Goal: Task Accomplishment & Management: Manage account settings

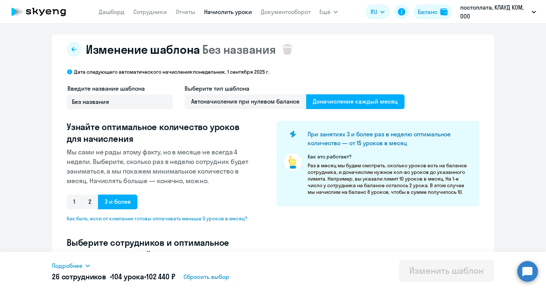
select select "10"
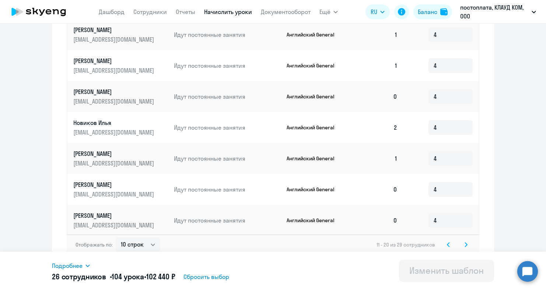
scroll to position [395, 0]
click at [466, 243] on icon at bounding box center [466, 245] width 2 height 4
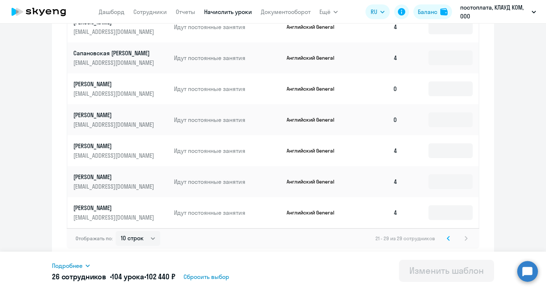
type input "4"
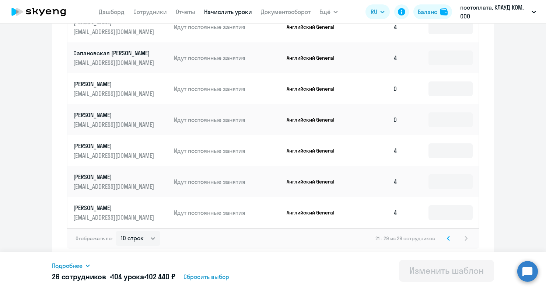
type input "4"
click at [451, 238] on svg-icon at bounding box center [448, 238] width 9 height 9
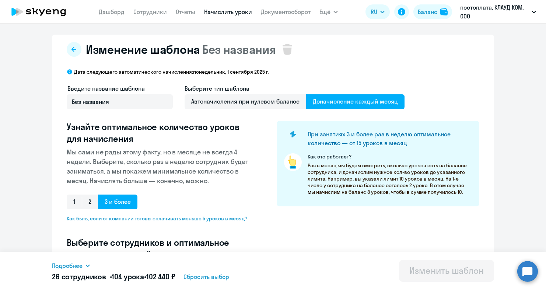
scroll to position [1, 0]
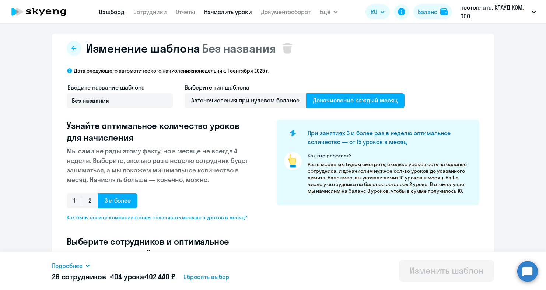
type input "зяб"
click at [114, 10] on link "Дашборд" at bounding box center [112, 11] width 26 height 7
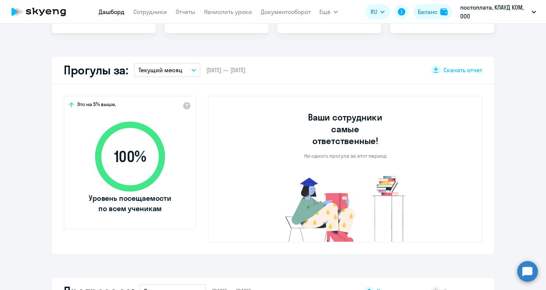
scroll to position [188, 0]
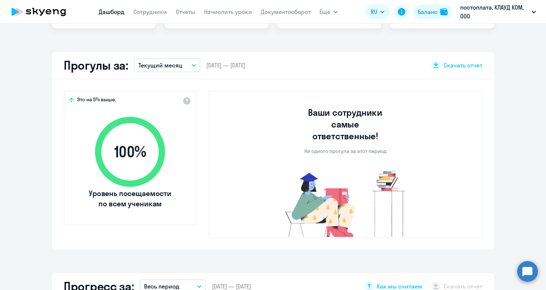
select select "30"
click at [189, 68] on button "Текущий месяц" at bounding box center [167, 65] width 66 height 14
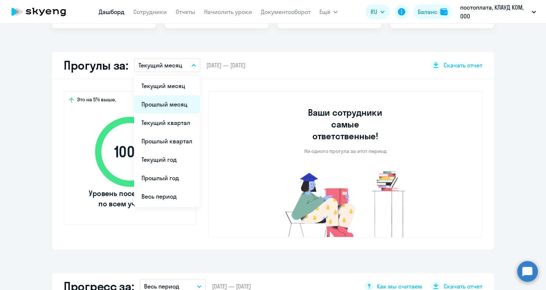
click at [174, 104] on li "Прошлый месяц" at bounding box center [167, 104] width 66 height 18
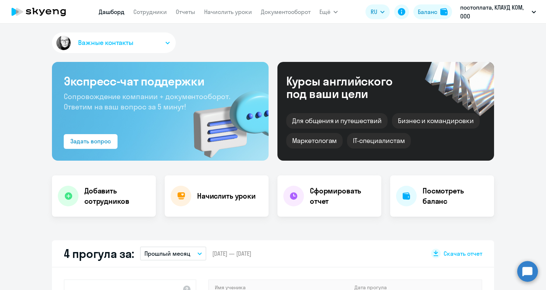
scroll to position [0, 0]
drag, startPoint x: 330, startPoint y: 10, endPoint x: 331, endPoint y: 15, distance: 4.5
click at [331, 14] on button "Ещё" at bounding box center [329, 11] width 18 height 15
click at [329, 13] on span "Ещё" at bounding box center [325, 11] width 11 height 9
click at [52, 6] on icon at bounding box center [38, 12] width 65 height 18
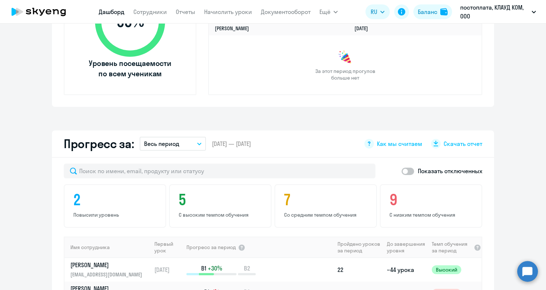
scroll to position [306, 0]
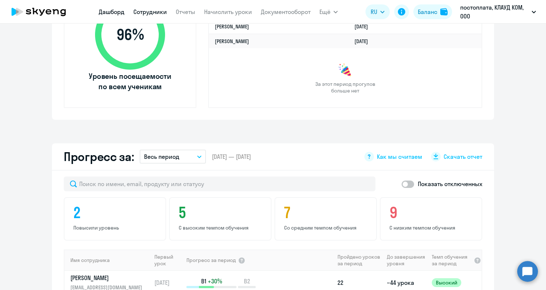
click at [151, 11] on link "Сотрудники" at bounding box center [150, 11] width 34 height 7
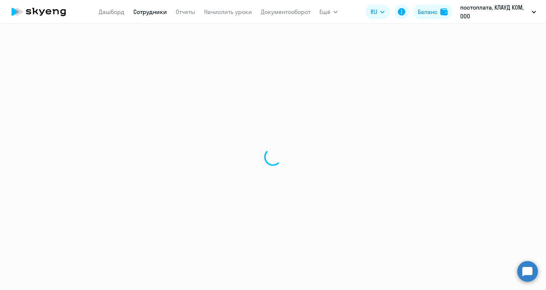
select select "30"
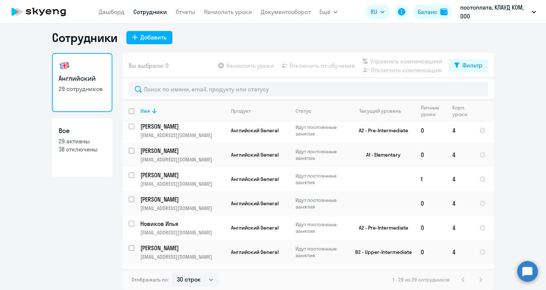
scroll to position [98, 0]
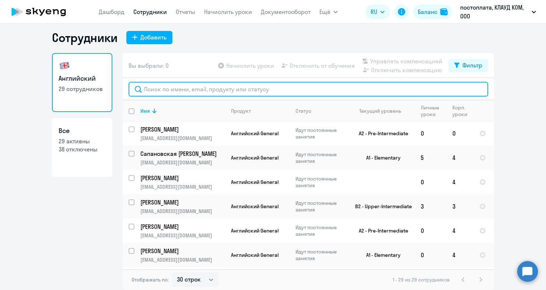
click at [174, 92] on input "text" at bounding box center [309, 89] width 360 height 15
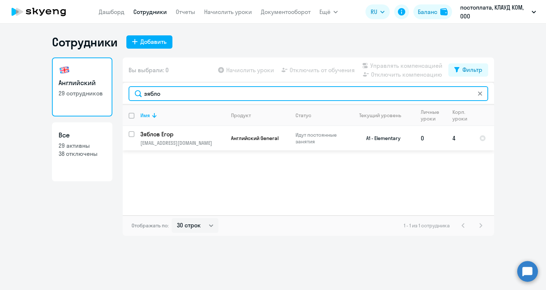
type input "зябло"
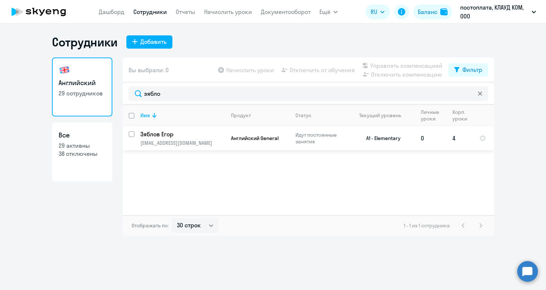
click at [175, 134] on td "[PERSON_NAME] [EMAIL_ADDRESS][DOMAIN_NAME]" at bounding box center [180, 138] width 91 height 24
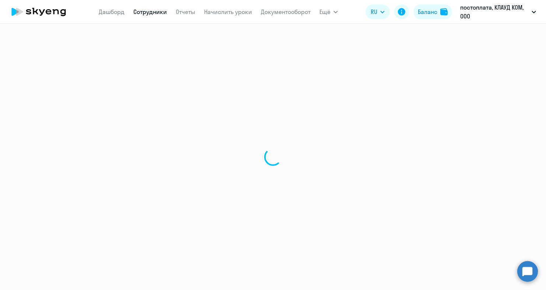
select select "english"
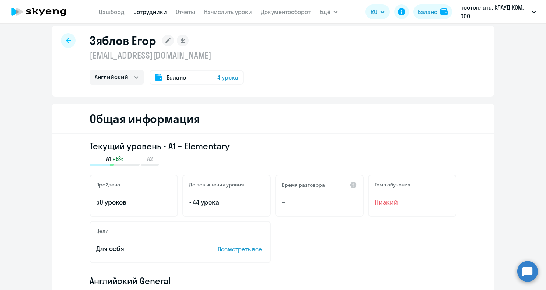
scroll to position [12, 0]
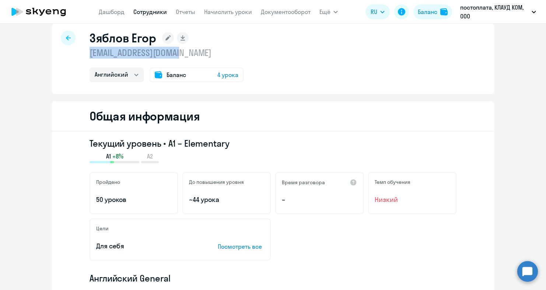
drag, startPoint x: 186, startPoint y: 56, endPoint x: 86, endPoint y: 56, distance: 100.6
click at [86, 56] on div "[PERSON_NAME] [EMAIL_ADDRESS][DOMAIN_NAME] Английский Баланс 4 урока" at bounding box center [273, 58] width 442 height 71
copy p "[EMAIL_ADDRESS][DOMAIN_NAME]"
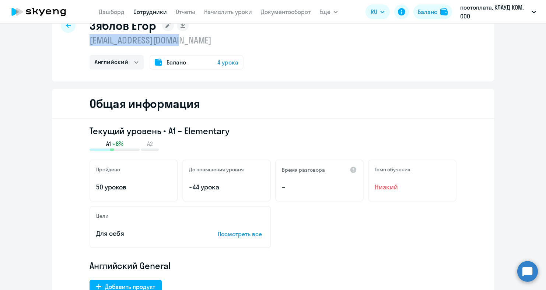
scroll to position [0, 0]
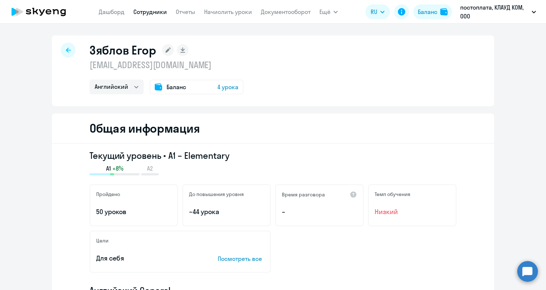
click at [405, 210] on span "Низкий" at bounding box center [412, 212] width 75 height 10
click at [47, 11] on icon at bounding box center [49, 11] width 6 height 5
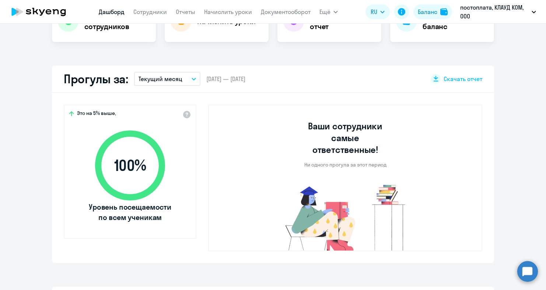
scroll to position [145, 0]
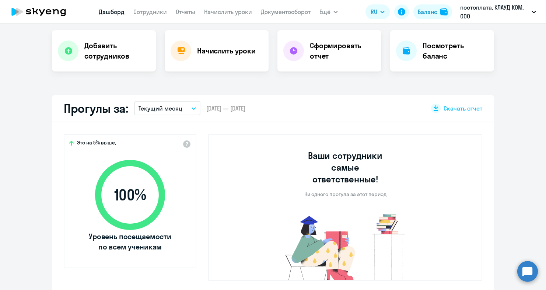
select select "30"
click at [277, 9] on link "Документооборот" at bounding box center [286, 11] width 50 height 7
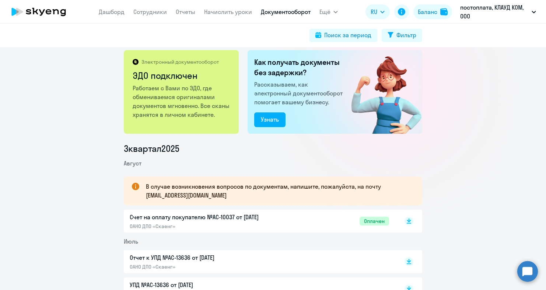
scroll to position [7, 0]
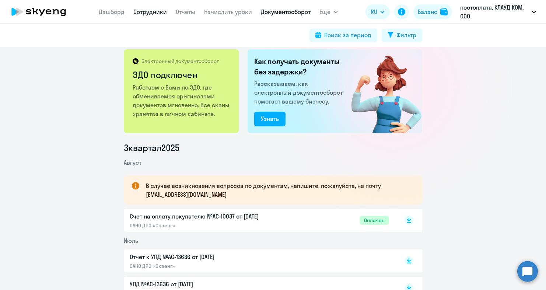
click at [148, 11] on link "Сотрудники" at bounding box center [150, 11] width 34 height 7
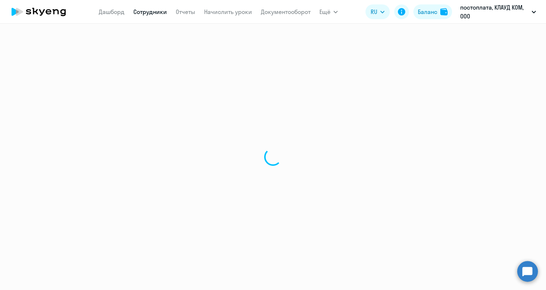
select select "30"
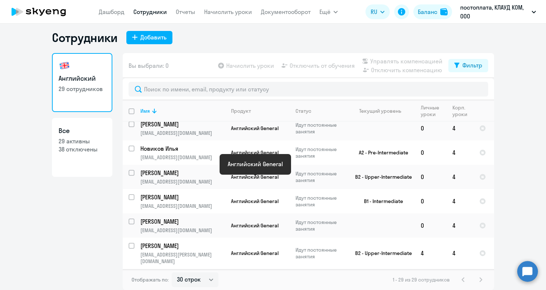
scroll to position [182, 0]
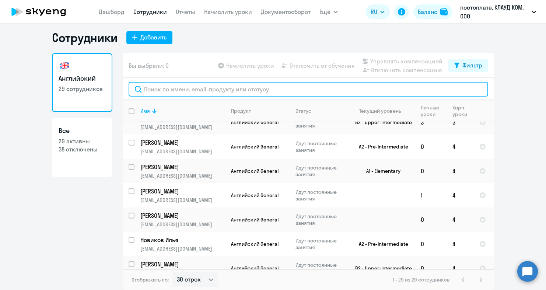
click at [227, 91] on input "text" at bounding box center [309, 89] width 360 height 15
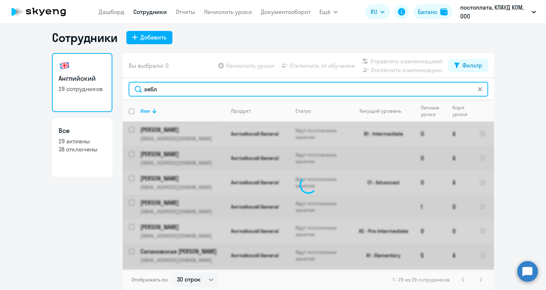
scroll to position [0, 0]
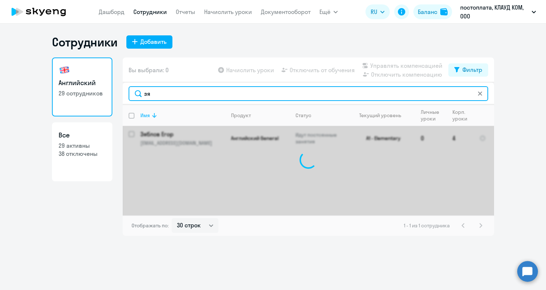
type input "з"
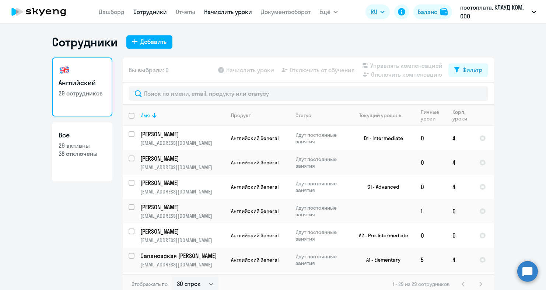
click at [214, 8] on link "Начислить уроки" at bounding box center [228, 11] width 48 height 7
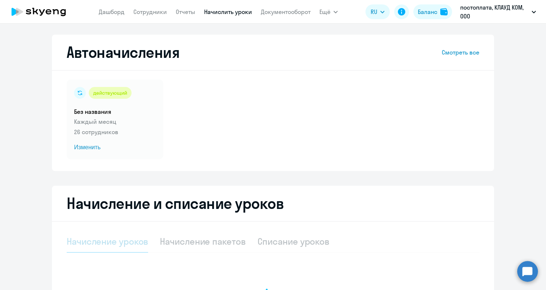
select select "10"
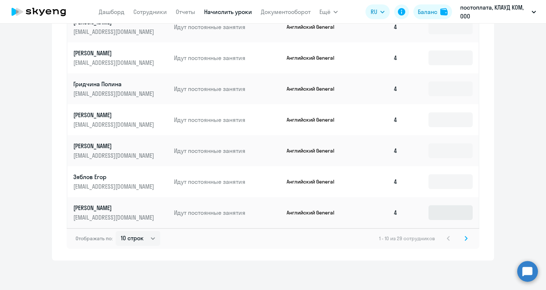
scroll to position [435, 0]
click at [443, 186] on input at bounding box center [451, 181] width 44 height 15
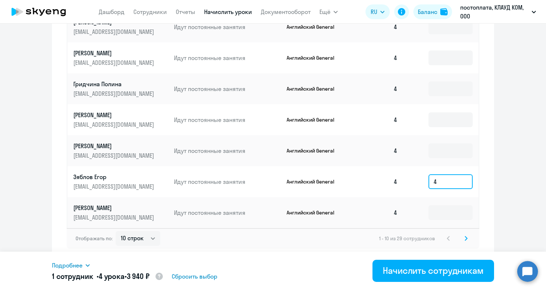
scroll to position [424, 0]
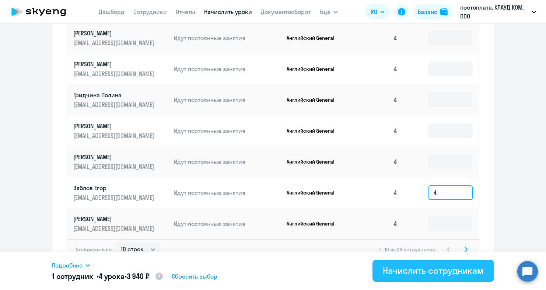
type input "4"
click at [416, 271] on div "Начислить сотрудникам" at bounding box center [433, 271] width 101 height 12
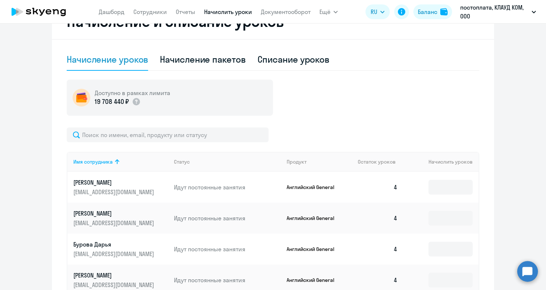
scroll to position [413, 0]
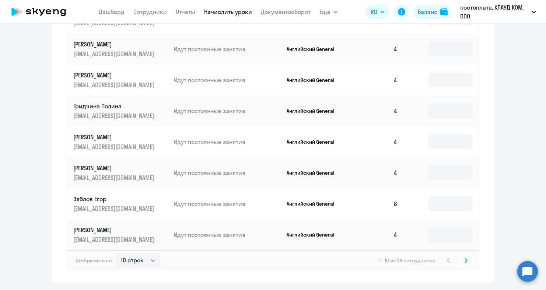
click at [460, 259] on div "1 - 10 из 29 сотрудников" at bounding box center [424, 260] width 91 height 9
click at [466, 261] on icon at bounding box center [466, 260] width 3 height 5
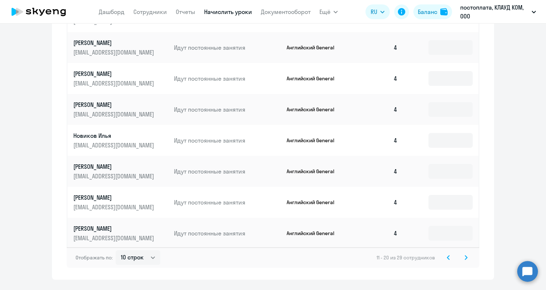
click at [464, 253] on svg-icon at bounding box center [466, 257] width 9 height 9
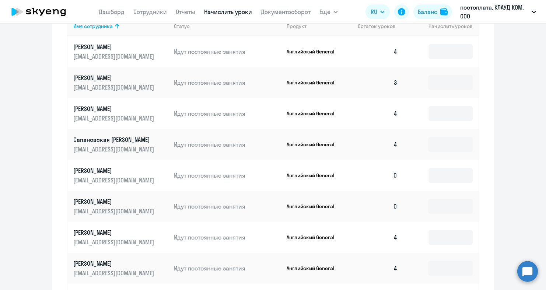
scroll to position [254, 0]
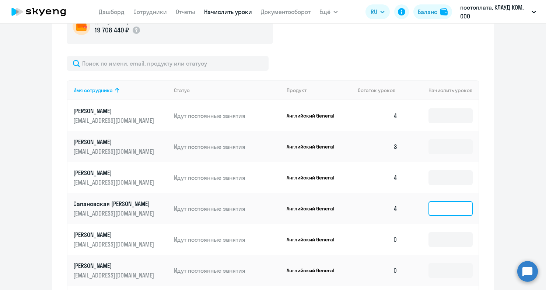
click at [436, 212] on input at bounding box center [451, 208] width 44 height 15
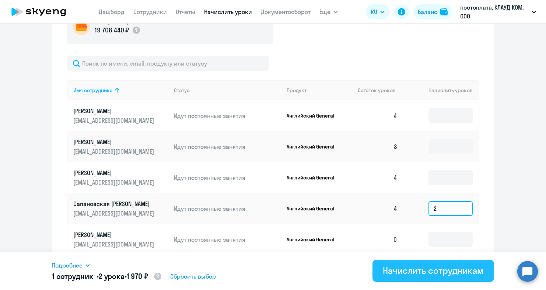
type input "2"
click at [443, 269] on div "Начислить сотрудникам" at bounding box center [433, 271] width 101 height 12
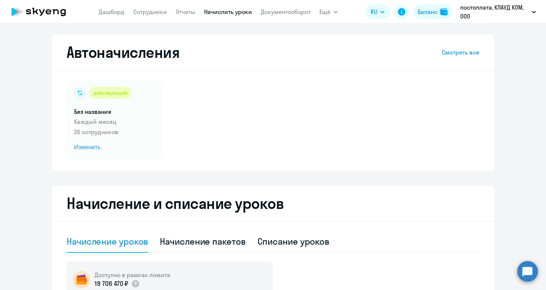
scroll to position [0, 0]
select select "10"
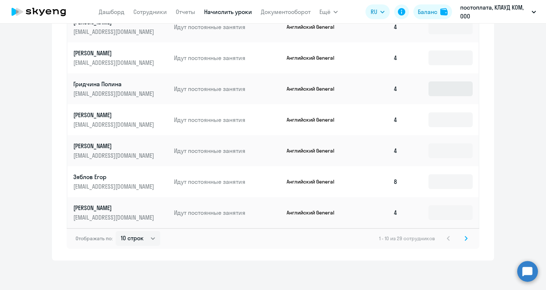
scroll to position [435, 0]
click at [465, 237] on icon at bounding box center [466, 238] width 3 height 5
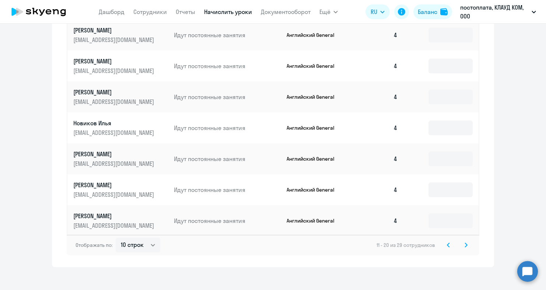
click at [466, 243] on icon at bounding box center [466, 245] width 3 height 5
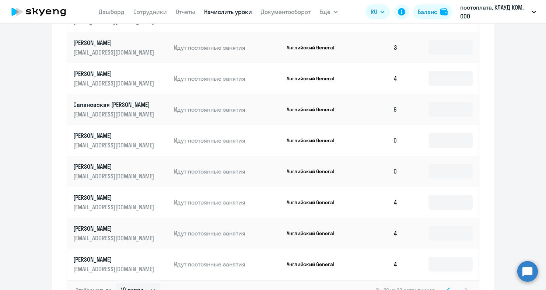
scroll to position [346, 0]
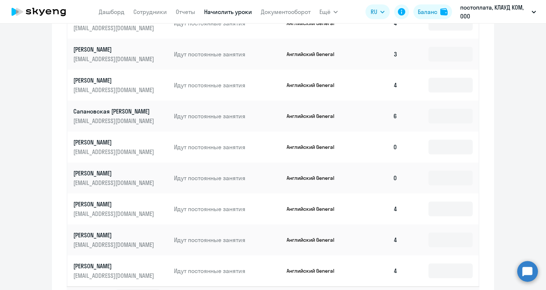
click at [407, 118] on td at bounding box center [441, 116] width 75 height 31
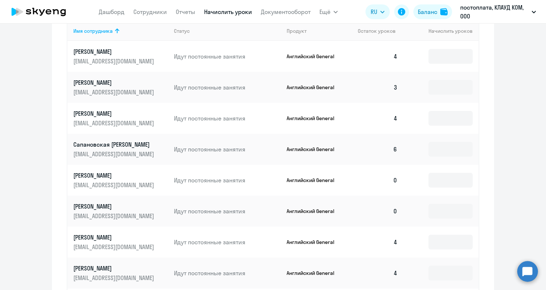
scroll to position [311, 0]
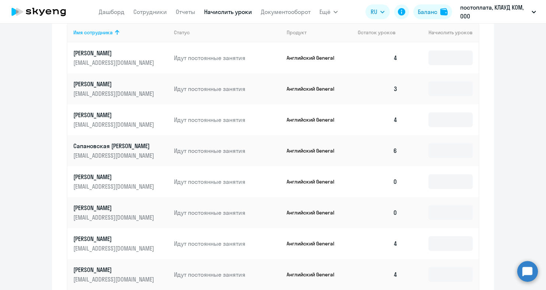
drag, startPoint x: 412, startPoint y: 152, endPoint x: 377, endPoint y: 151, distance: 34.7
click at [377, 151] on tr "Сапановская Татьяна ptichga@gmail.com Идут постоянные занятия Английский Genera…" at bounding box center [272, 150] width 411 height 31
click at [383, 154] on td "6" at bounding box center [378, 150] width 52 height 31
click at [394, 151] on td "6" at bounding box center [378, 150] width 52 height 31
